Goal: Obtain resource: Download file/media

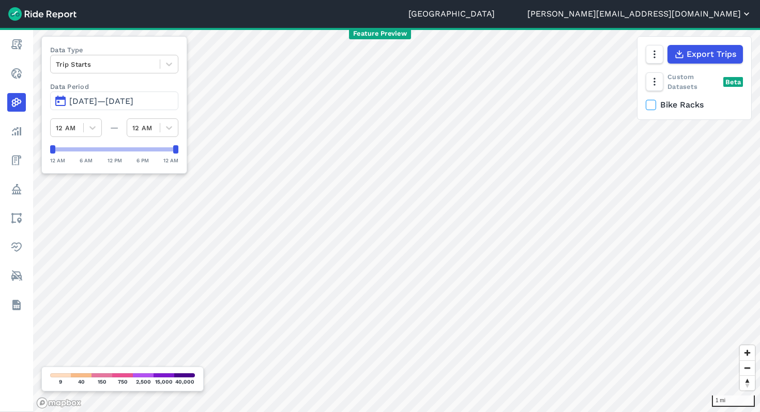
click at [676, 15] on button "[PERSON_NAME][EMAIL_ADDRESS][DOMAIN_NAME]" at bounding box center [639, 14] width 224 height 12
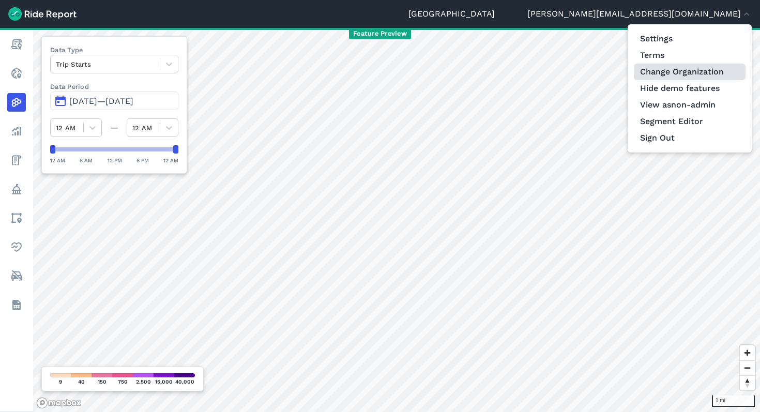
click at [667, 67] on link "Change Organization" at bounding box center [690, 72] width 112 height 17
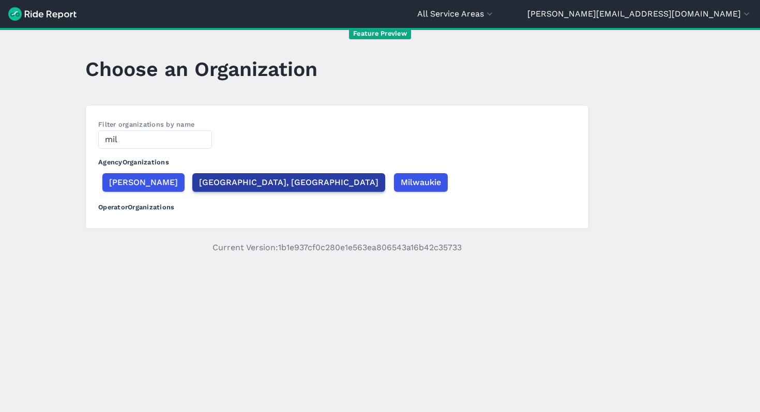
type input "mil"
click at [214, 179] on span "[GEOGRAPHIC_DATA], [GEOGRAPHIC_DATA]" at bounding box center [288, 182] width 179 height 12
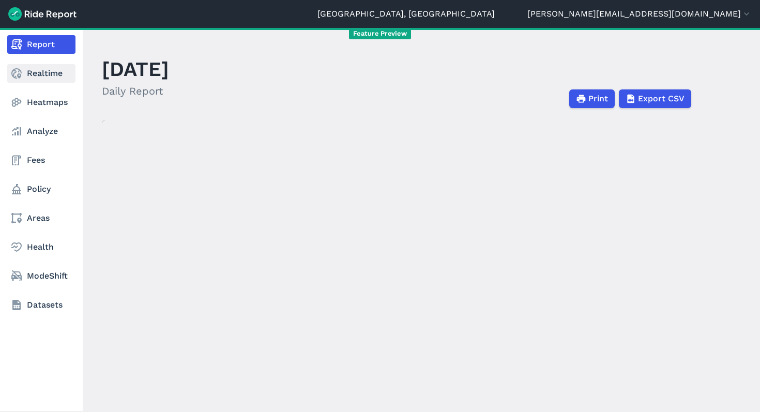
click at [34, 73] on link "Realtime" at bounding box center [41, 73] width 68 height 19
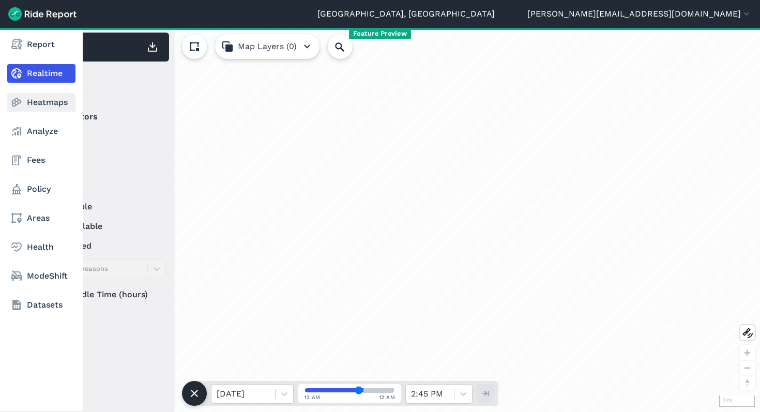
click at [40, 102] on link "Heatmaps" at bounding box center [41, 102] width 68 height 19
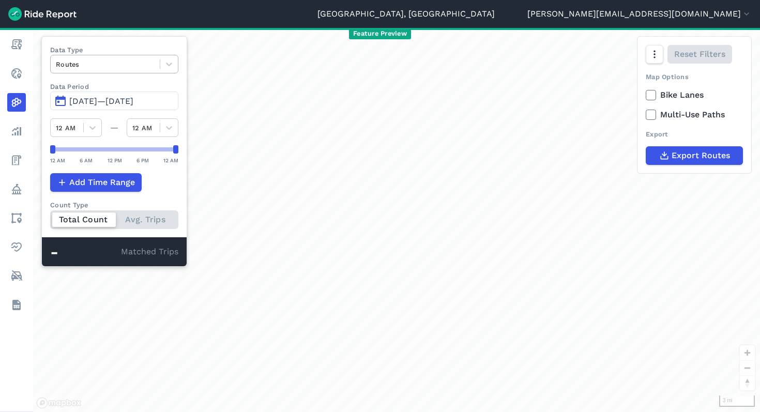
click at [144, 58] on div at bounding box center [105, 64] width 99 height 12
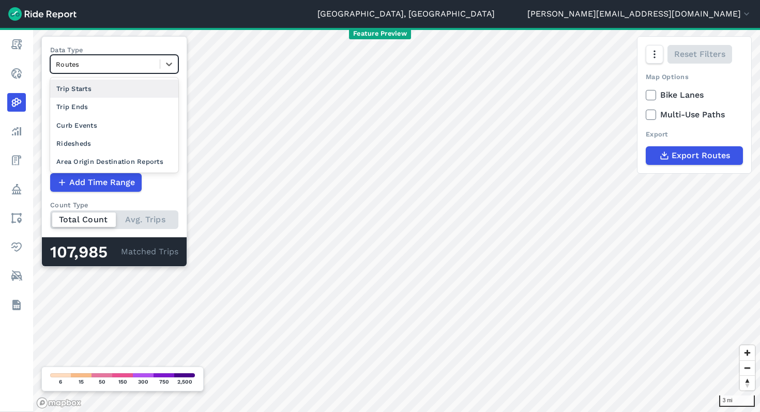
click at [130, 92] on div "Trip Starts" at bounding box center [114, 89] width 128 height 18
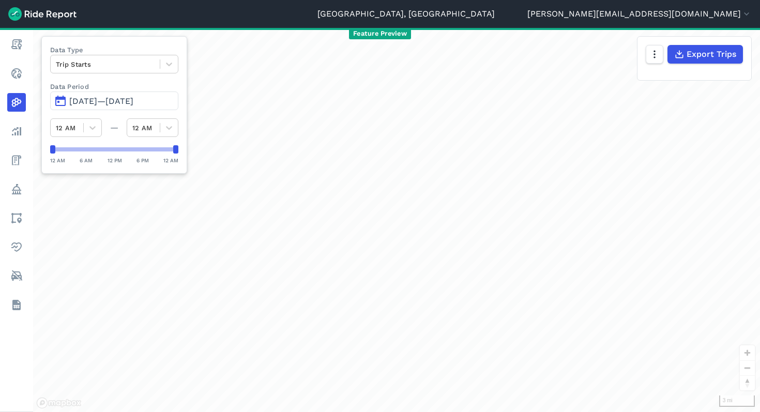
click at [111, 106] on span "[DATE]—[DATE]" at bounding box center [101, 101] width 64 height 10
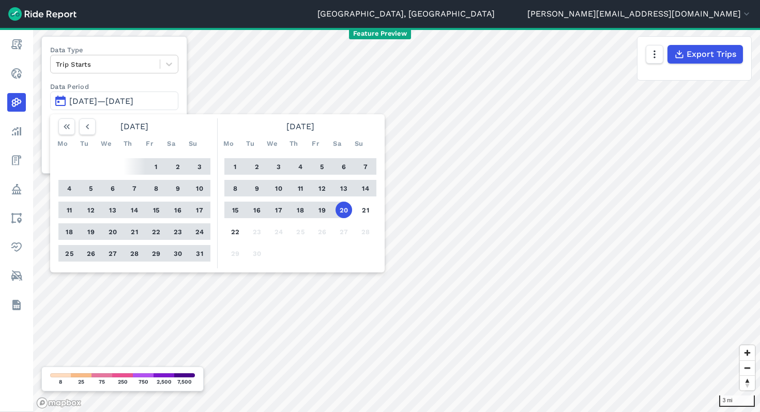
click at [153, 168] on button "1" at bounding box center [156, 166] width 17 height 17
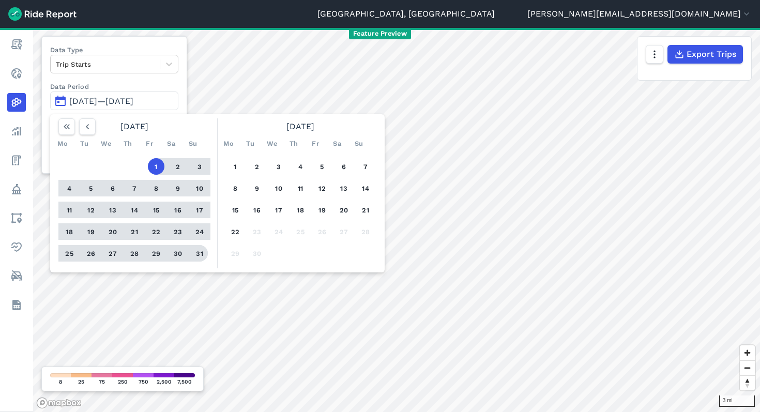
click at [198, 255] on button "31" at bounding box center [199, 253] width 17 height 17
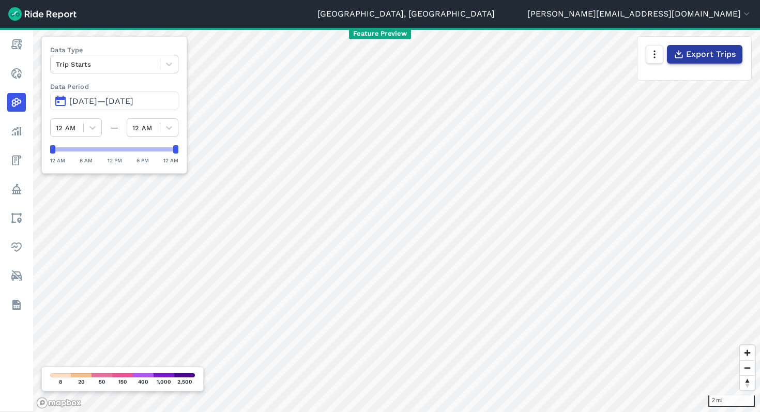
click at [708, 55] on span "Export Trips" at bounding box center [711, 54] width 50 height 12
click at [149, 68] on div at bounding box center [105, 64] width 99 height 12
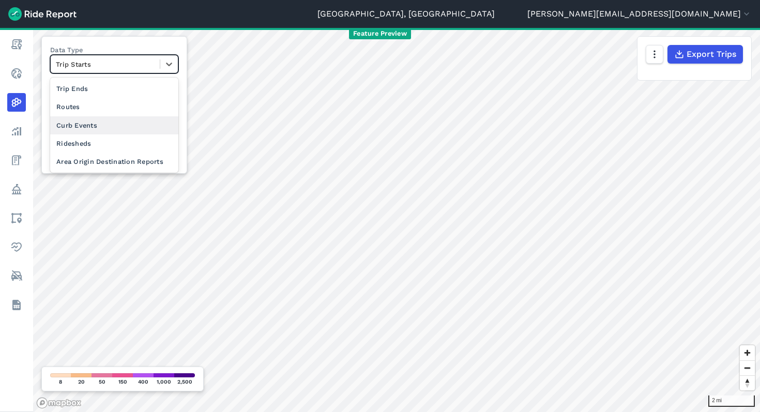
click at [140, 122] on div "Curb Events" at bounding box center [114, 125] width 128 height 18
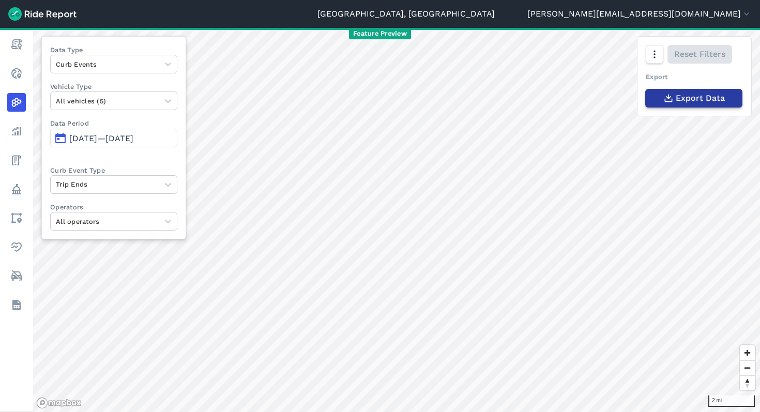
click at [695, 101] on span "Export Data" at bounding box center [700, 98] width 49 height 12
click at [108, 62] on div at bounding box center [105, 64] width 98 height 12
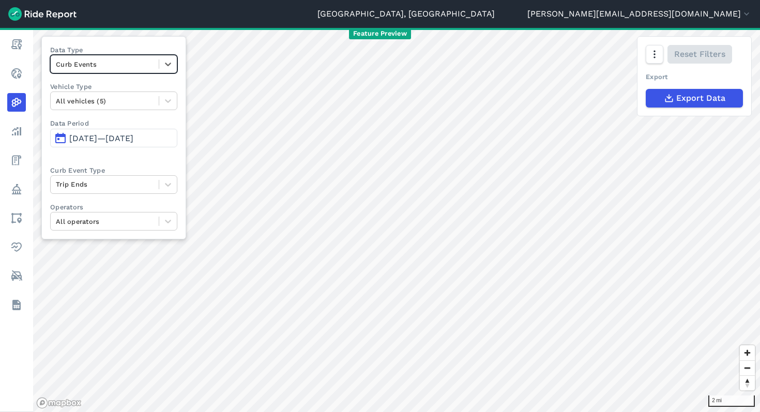
click at [86, 58] on div at bounding box center [105, 64] width 98 height 12
click at [85, 121] on div "Routes" at bounding box center [113, 125] width 127 height 18
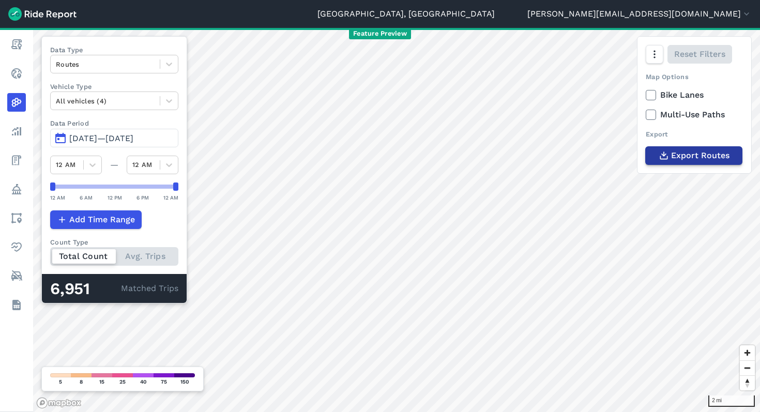
click at [719, 159] on span "Export Routes" at bounding box center [700, 155] width 58 height 12
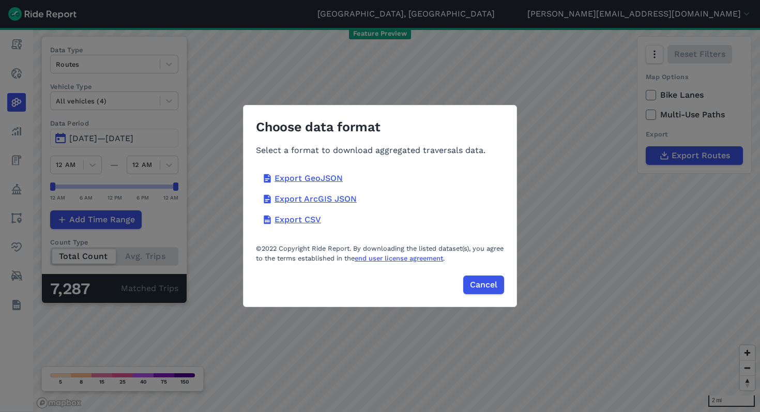
click at [583, 202] on div "Choose data format Select a format to download aggregated traversals data. Expo…" at bounding box center [380, 206] width 760 height 412
